Goal: Check status

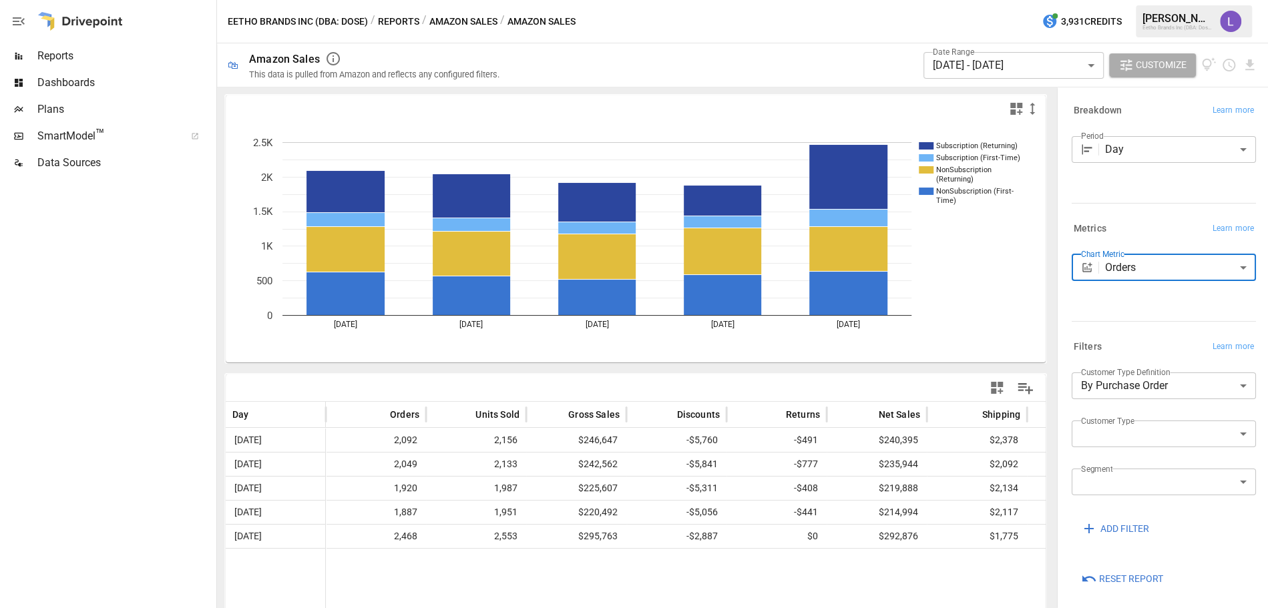
click at [1041, 0] on body "Reports Dashboards Plans SmartModel ™ Data Sources Eetho Brands Inc (DBA: Dose)…" at bounding box center [634, 0] width 1268 height 0
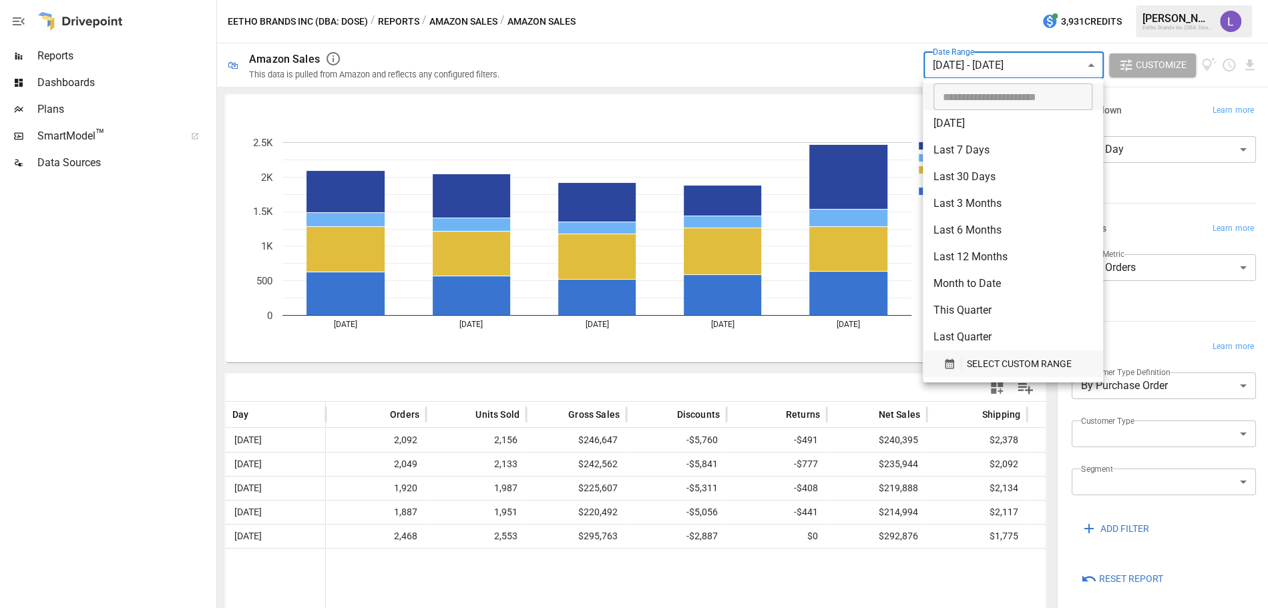
click at [999, 365] on span "SELECT CUSTOM RANGE" at bounding box center [1019, 364] width 105 height 17
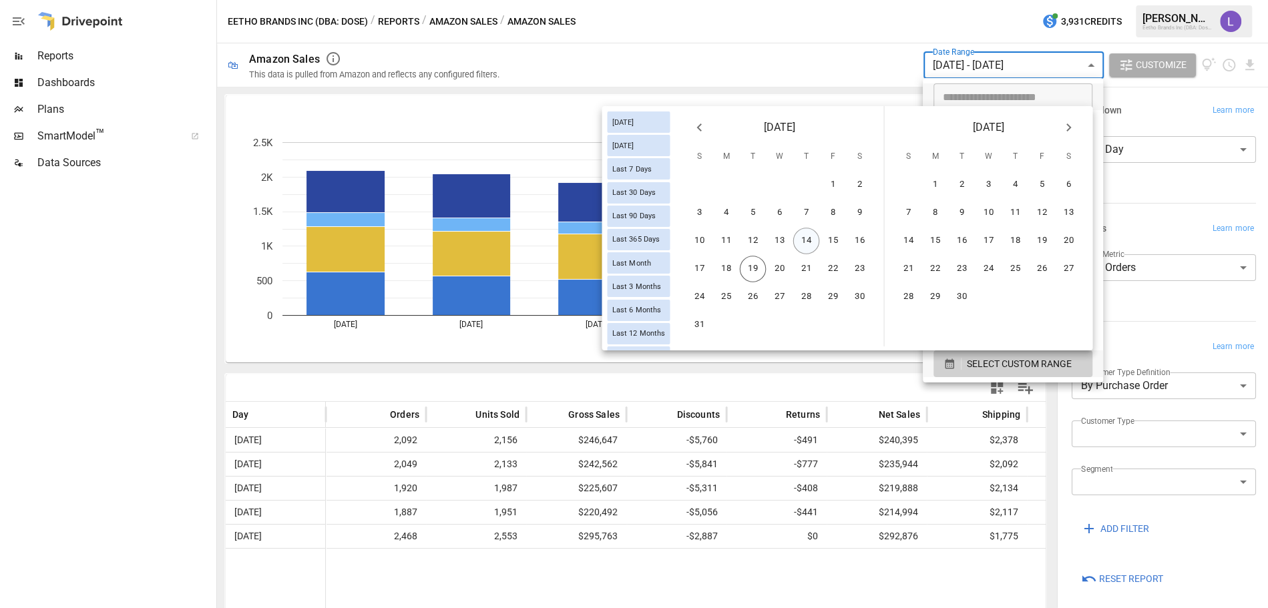
click at [804, 240] on button "14" at bounding box center [806, 241] width 27 height 27
click at [728, 272] on button "18" at bounding box center [726, 269] width 27 height 27
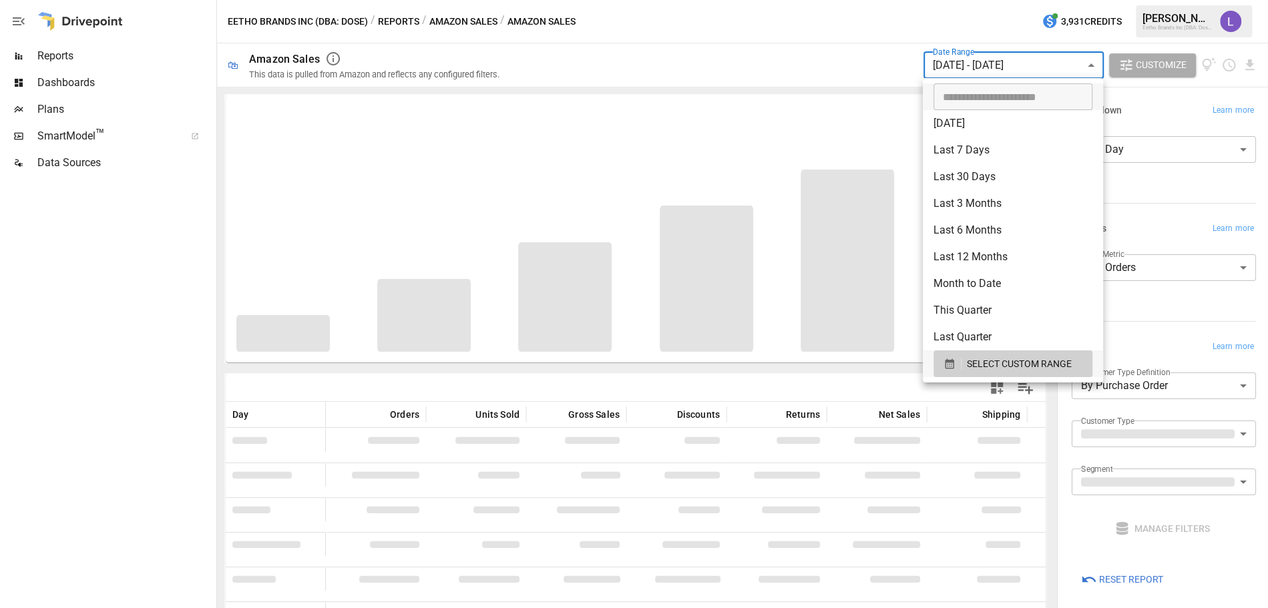
click at [874, 43] on div at bounding box center [634, 304] width 1268 height 608
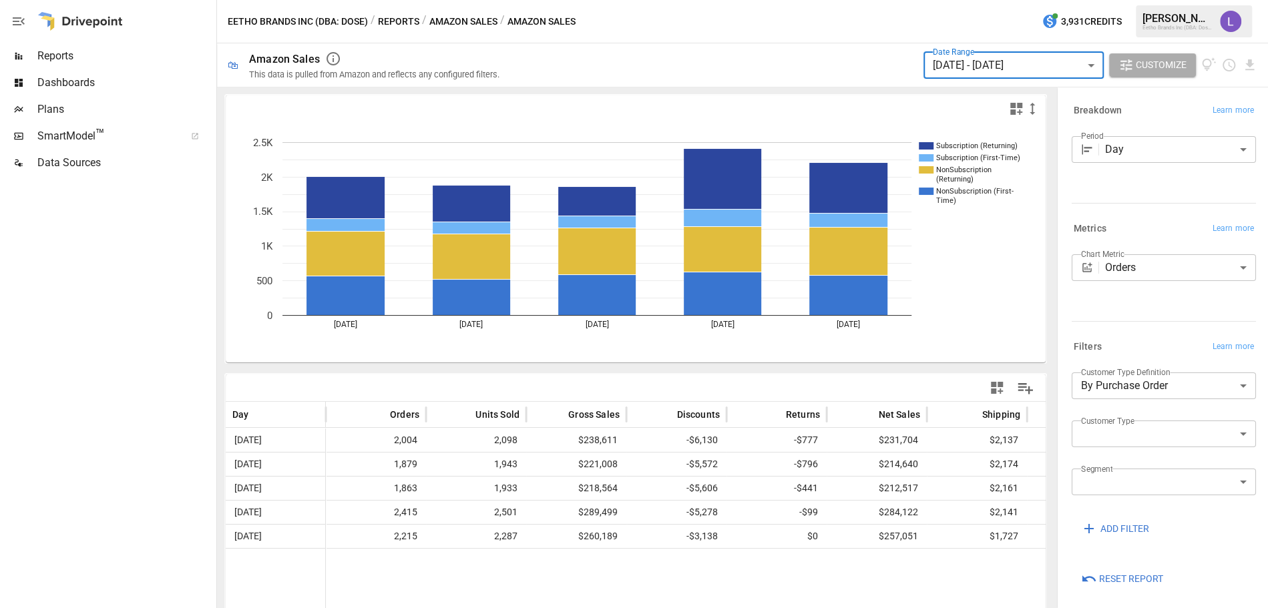
click at [1166, 0] on body "Reports Dashboards Plans SmartModel ™ Data Sources Eetho Brands Inc (DBA: Dose)…" at bounding box center [634, 0] width 1268 height 0
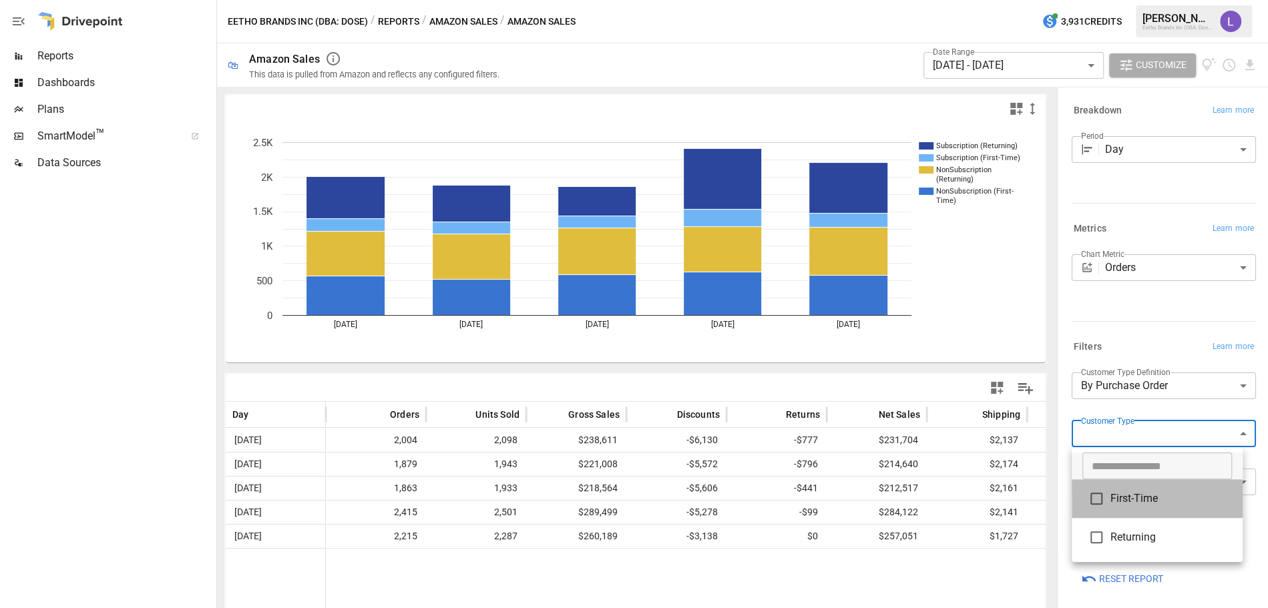
click at [1147, 500] on span "First-Time" at bounding box center [1172, 499] width 122 height 16
type input "**********"
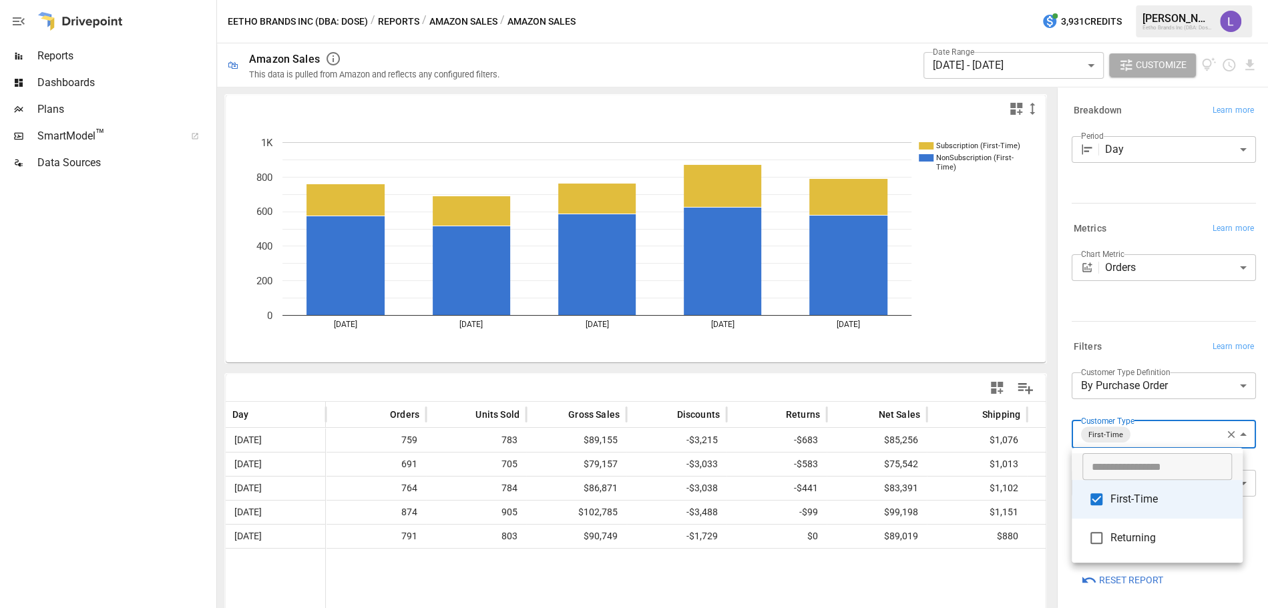
click at [1013, 333] on div at bounding box center [634, 304] width 1268 height 608
